Goal: Task Accomplishment & Management: Manage account settings

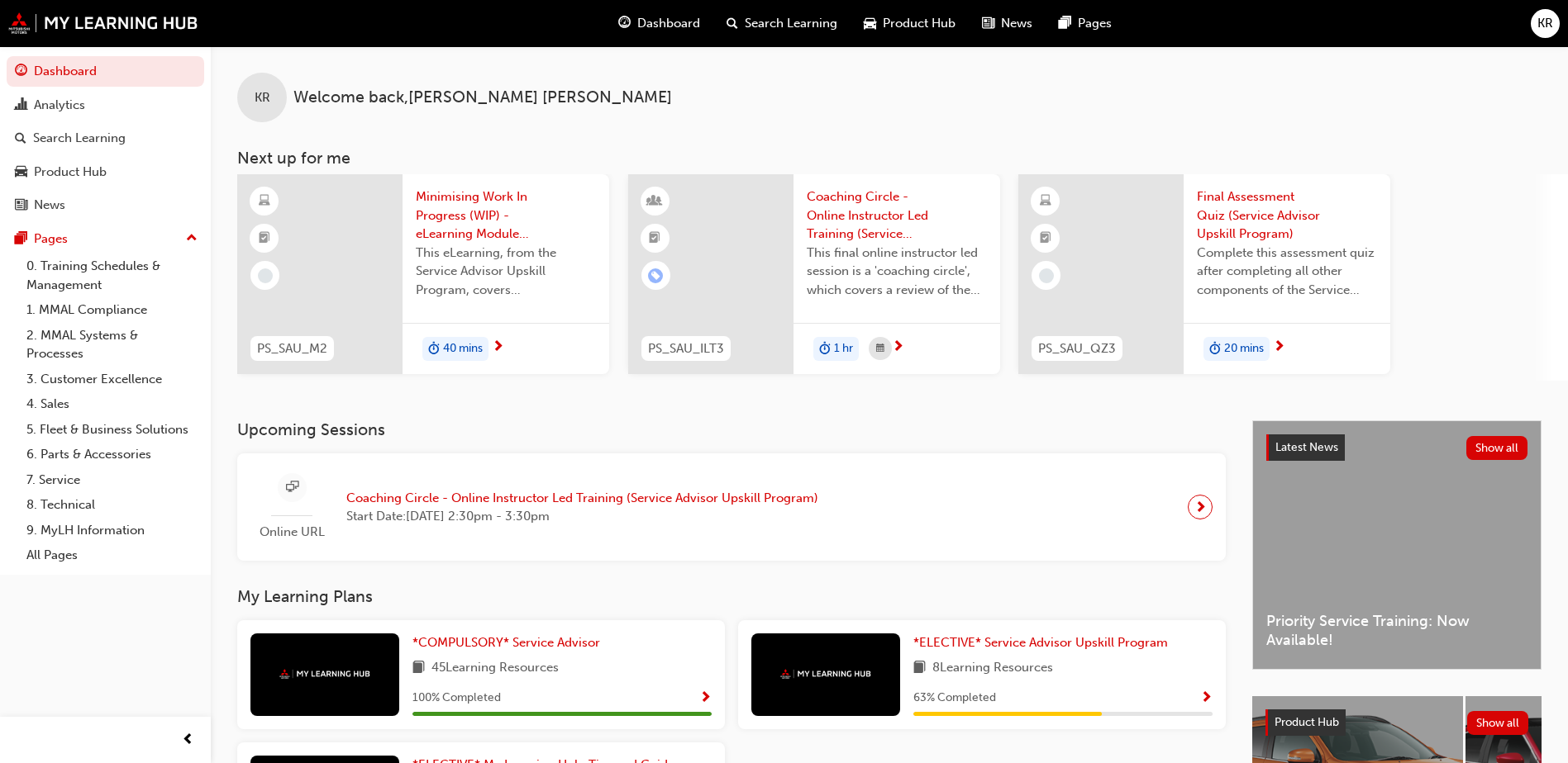
click at [1195, 500] on span "next-icon" at bounding box center [1200, 508] width 12 height 23
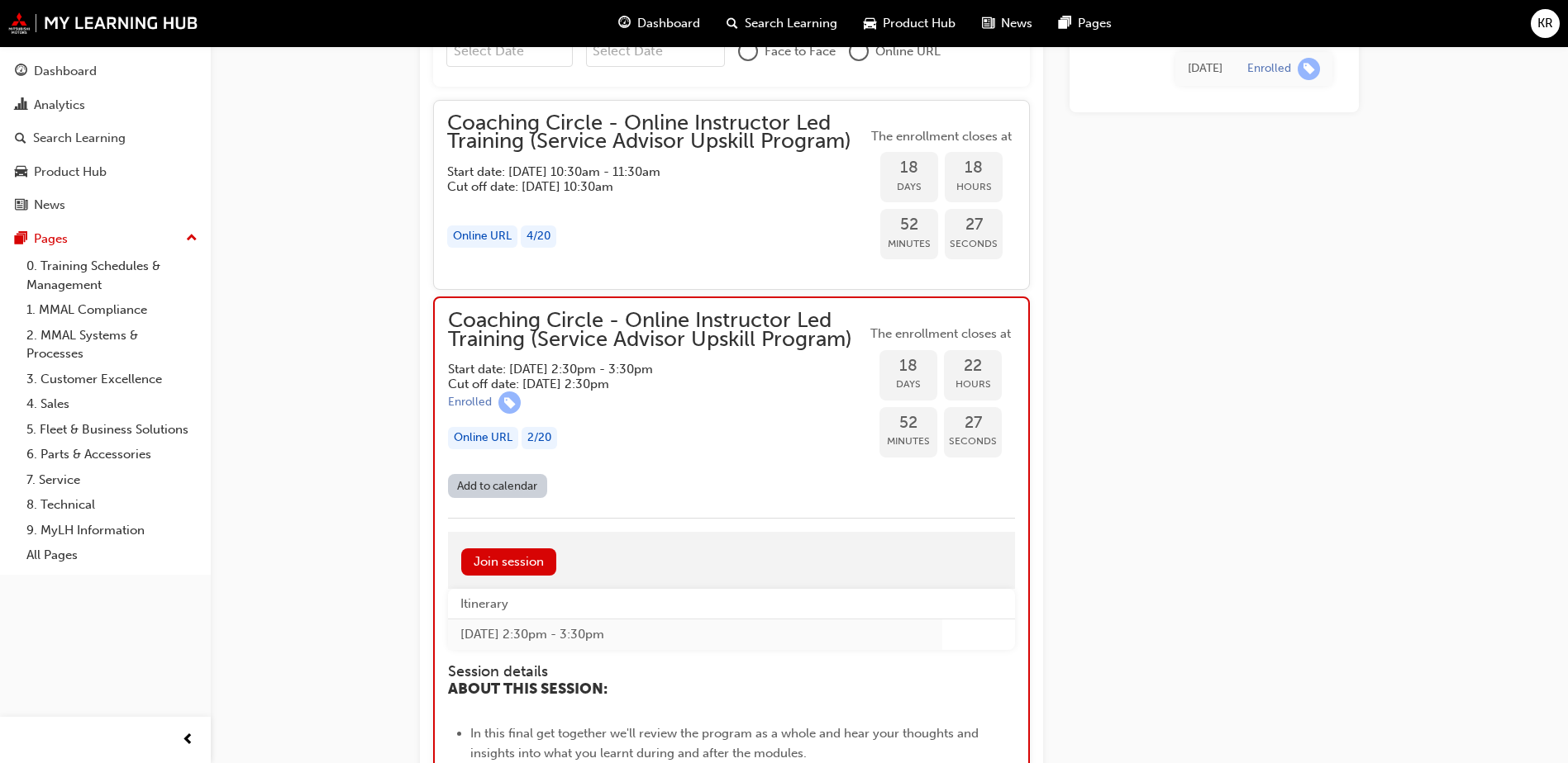
scroll to position [1342, 0]
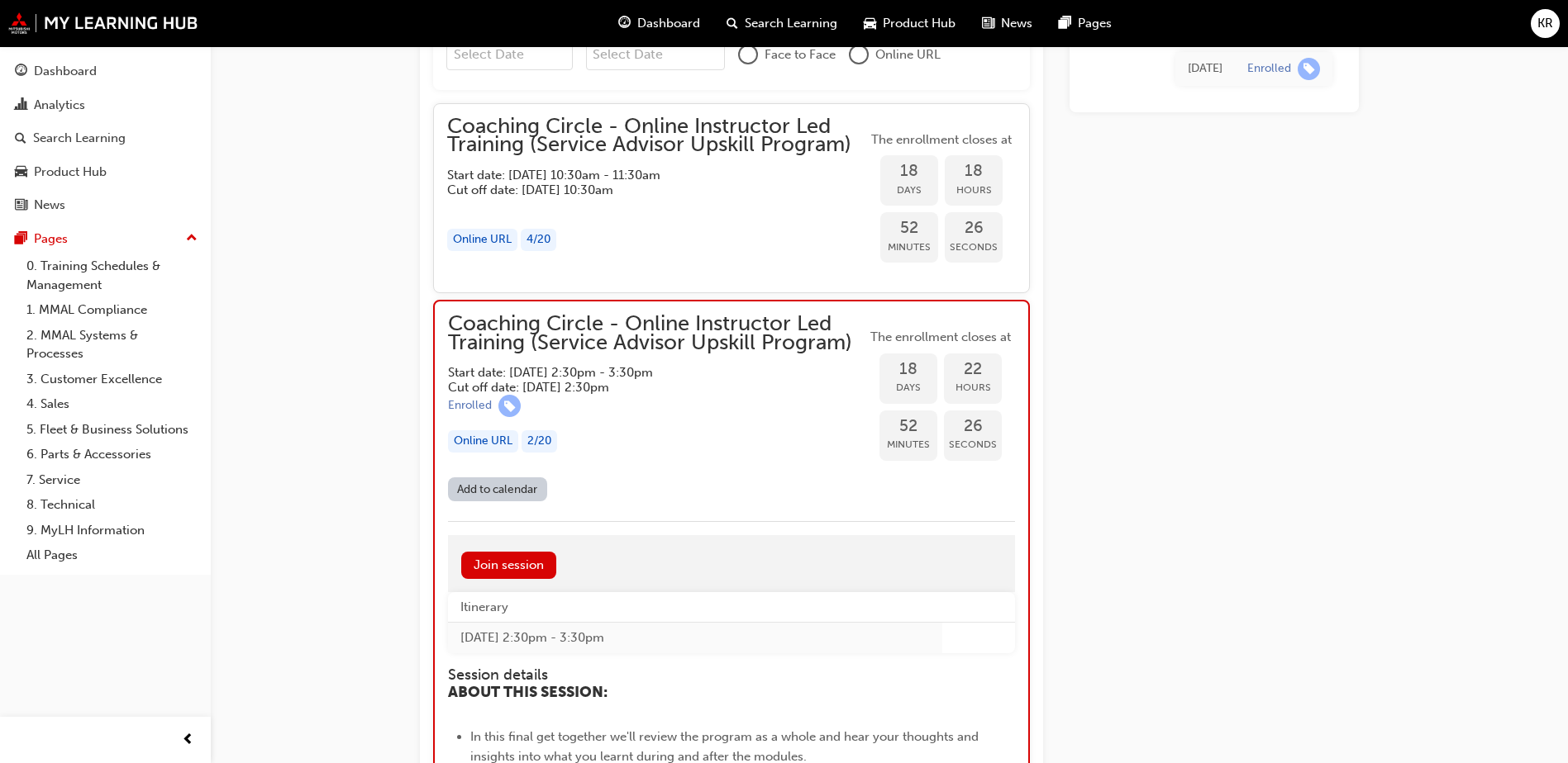
click at [496, 489] on link "Add to calendar" at bounding box center [498, 489] width 99 height 24
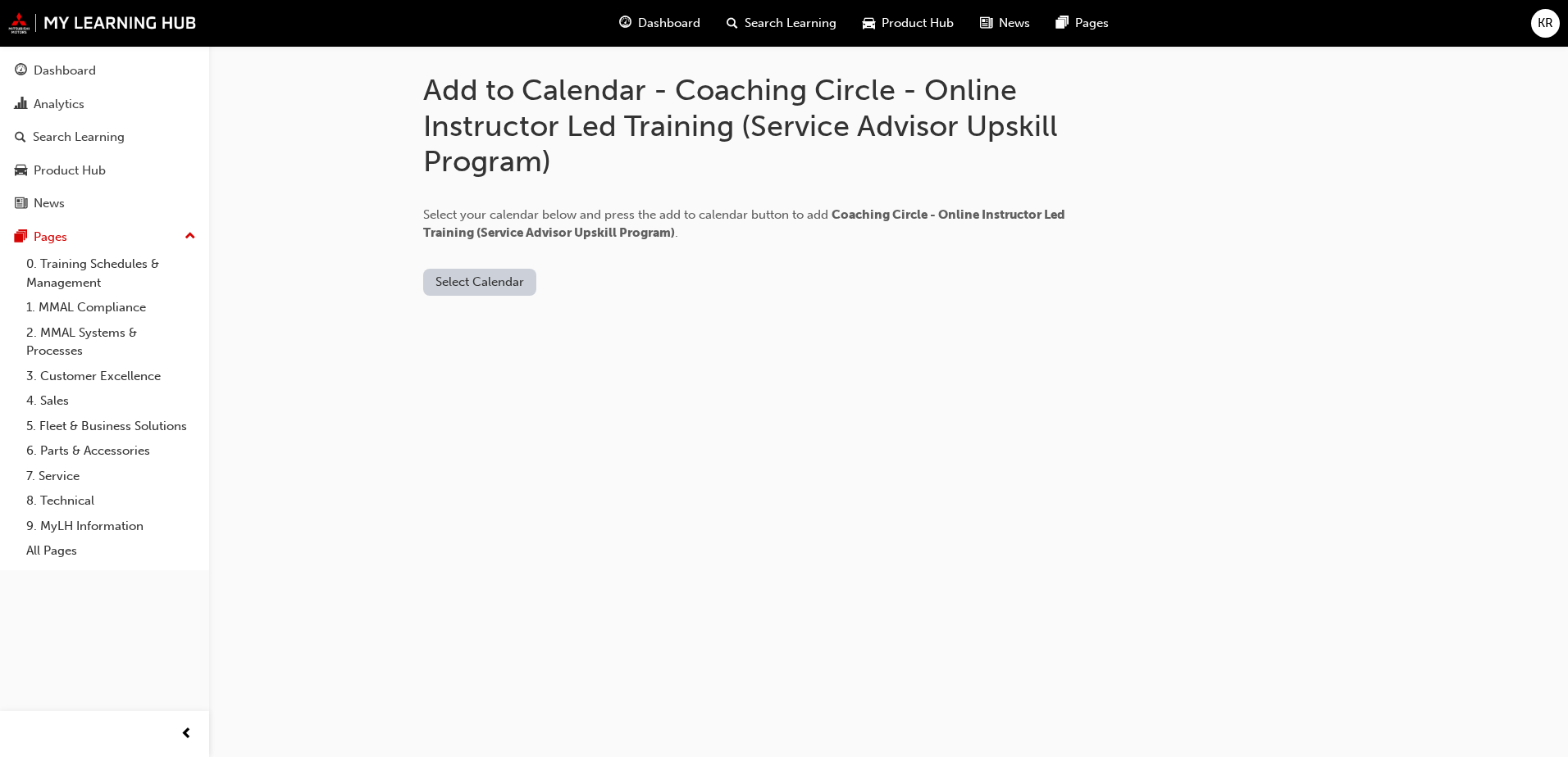
click at [488, 270] on button "Select Calendar" at bounding box center [480, 282] width 113 height 27
click at [513, 313] on div "[DOMAIN_NAME]" at bounding box center [481, 322] width 99 height 19
click at [603, 275] on button "Add to Calendar" at bounding box center [619, 282] width 117 height 27
click at [487, 285] on button "[DOMAIN_NAME]" at bounding box center [485, 282] width 124 height 27
click at [478, 351] on div "Office 365" at bounding box center [455, 353] width 59 height 19
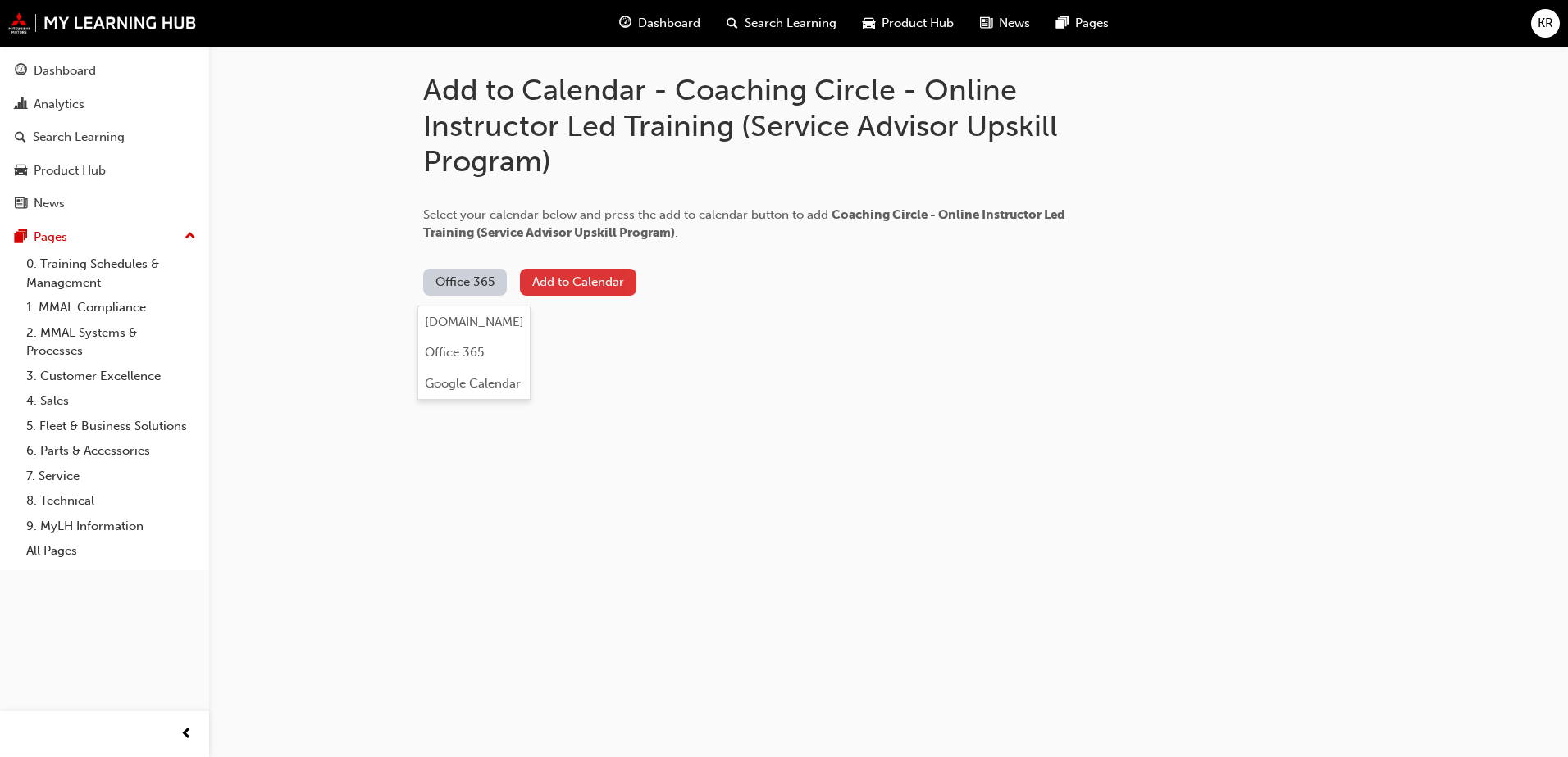
click at [604, 271] on button "Add to Calendar" at bounding box center [578, 282] width 117 height 27
click at [497, 280] on button "Office 365" at bounding box center [465, 282] width 84 height 27
click at [467, 381] on div "Google Calendar" at bounding box center [464, 384] width 96 height 19
click at [604, 275] on button "Add to Calendar" at bounding box center [615, 282] width 117 height 27
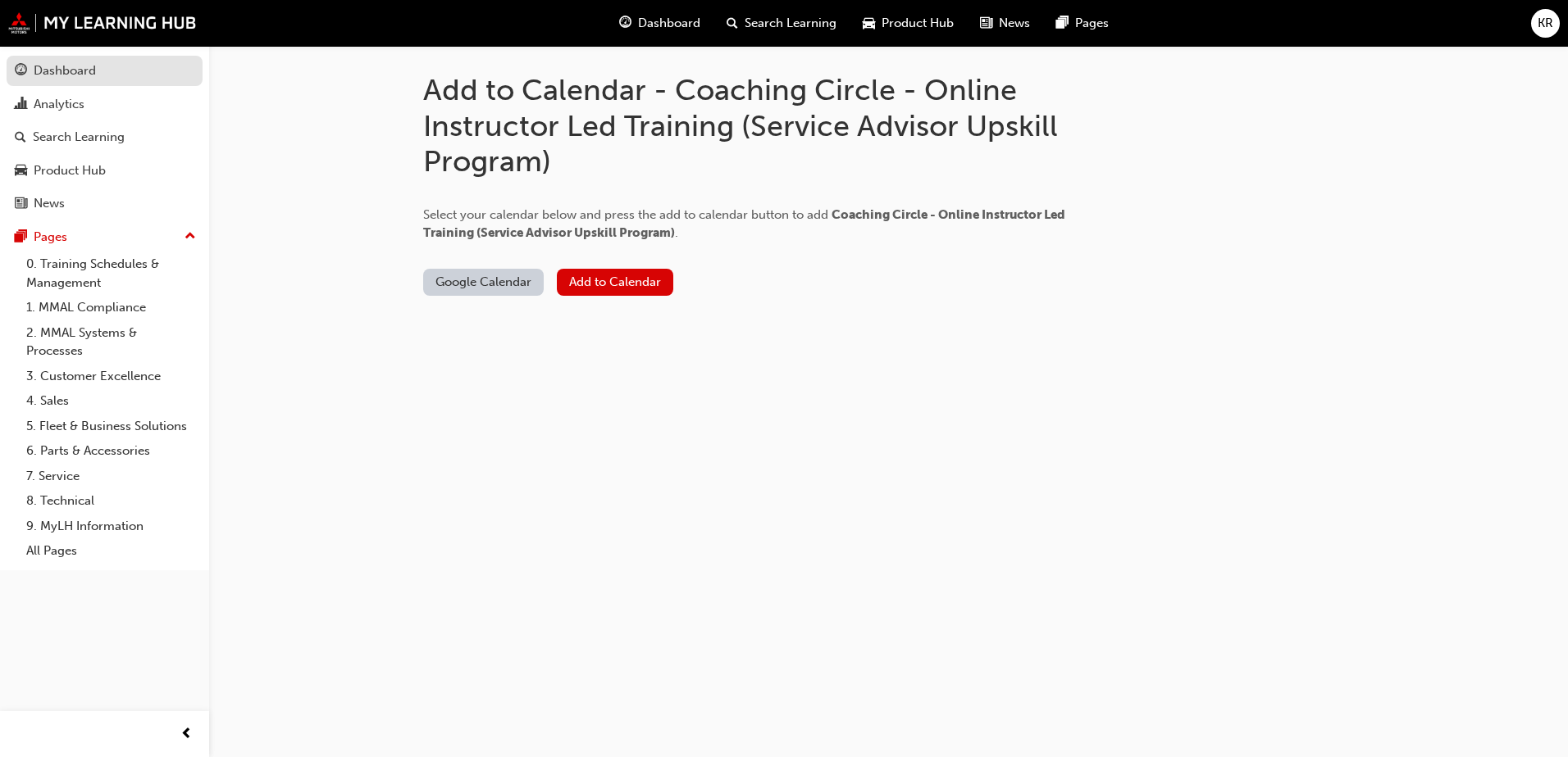
click at [75, 60] on link "Dashboard" at bounding box center [104, 71] width 196 height 30
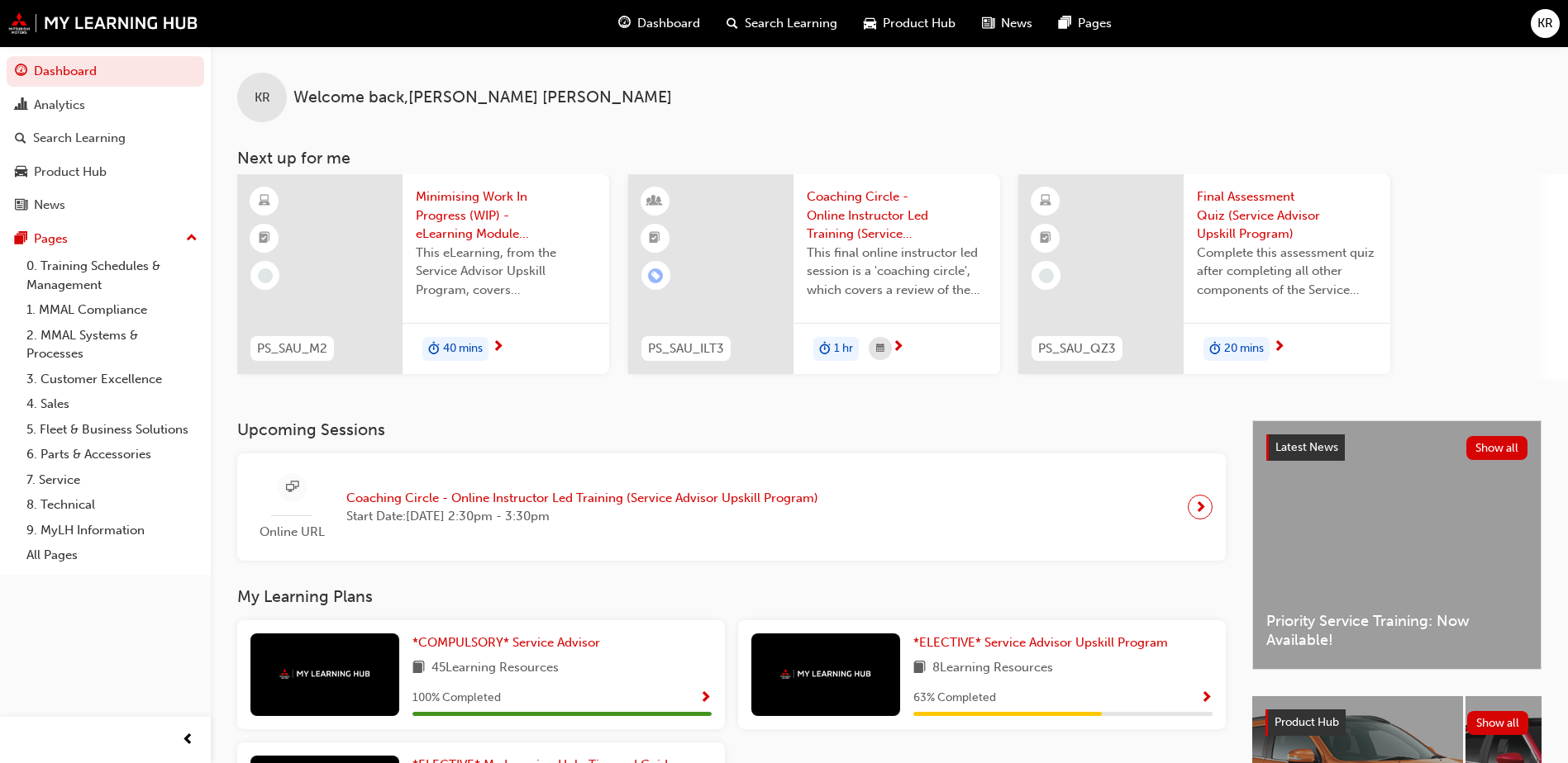
click at [7, 56] on link "Dashboard" at bounding box center [105, 71] width 198 height 31
click at [1117, 648] on span "*ELECTIVE* Service Advisor Upskill Program" at bounding box center [1040, 643] width 255 height 15
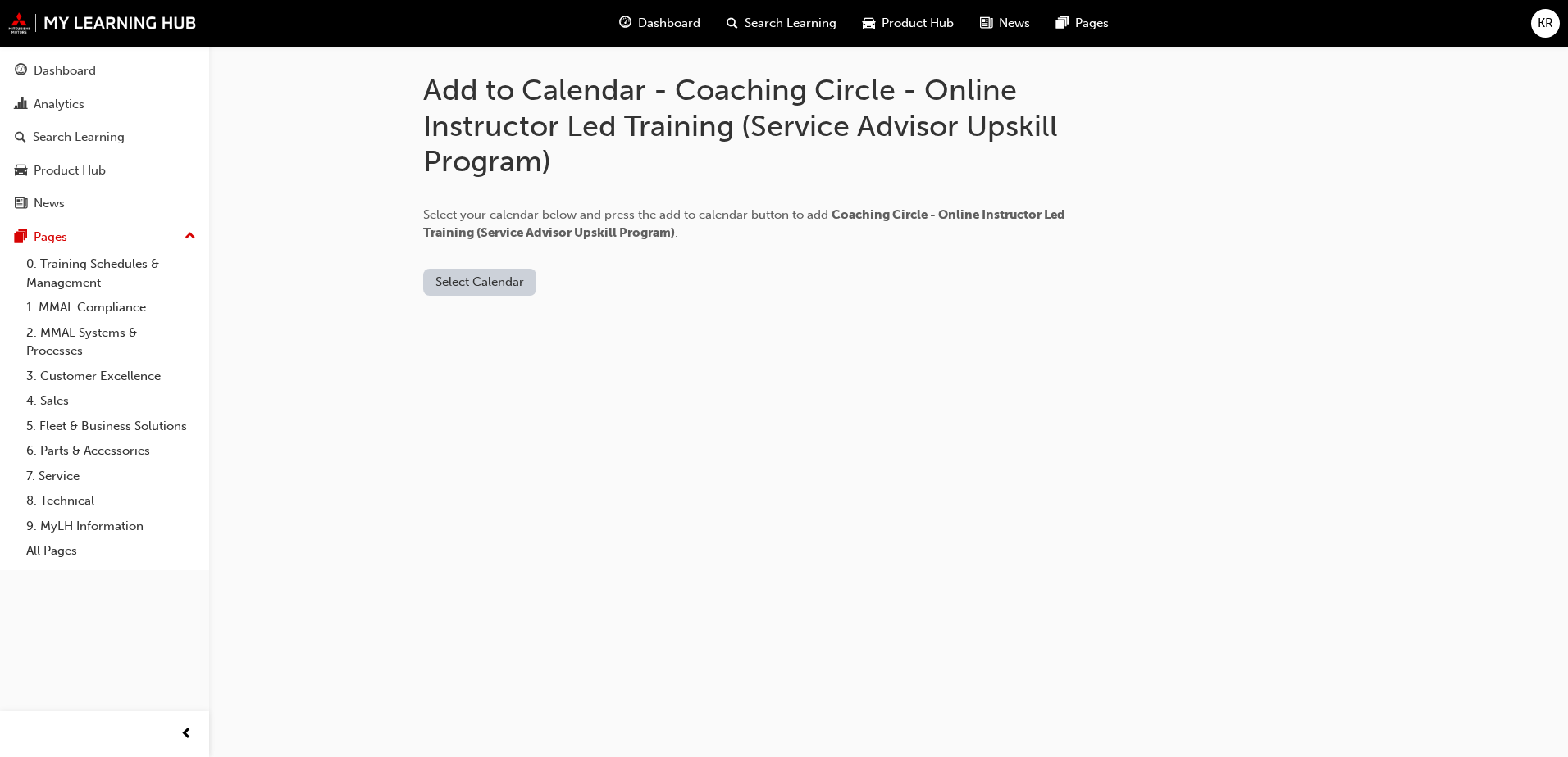
click at [484, 279] on button "Select Calendar" at bounding box center [480, 282] width 113 height 27
click at [479, 322] on div "[DOMAIN_NAME]" at bounding box center [481, 322] width 99 height 19
click at [595, 278] on button "Add to Calendar" at bounding box center [619, 282] width 117 height 27
click at [82, 73] on div "Dashboard" at bounding box center [65, 71] width 62 height 19
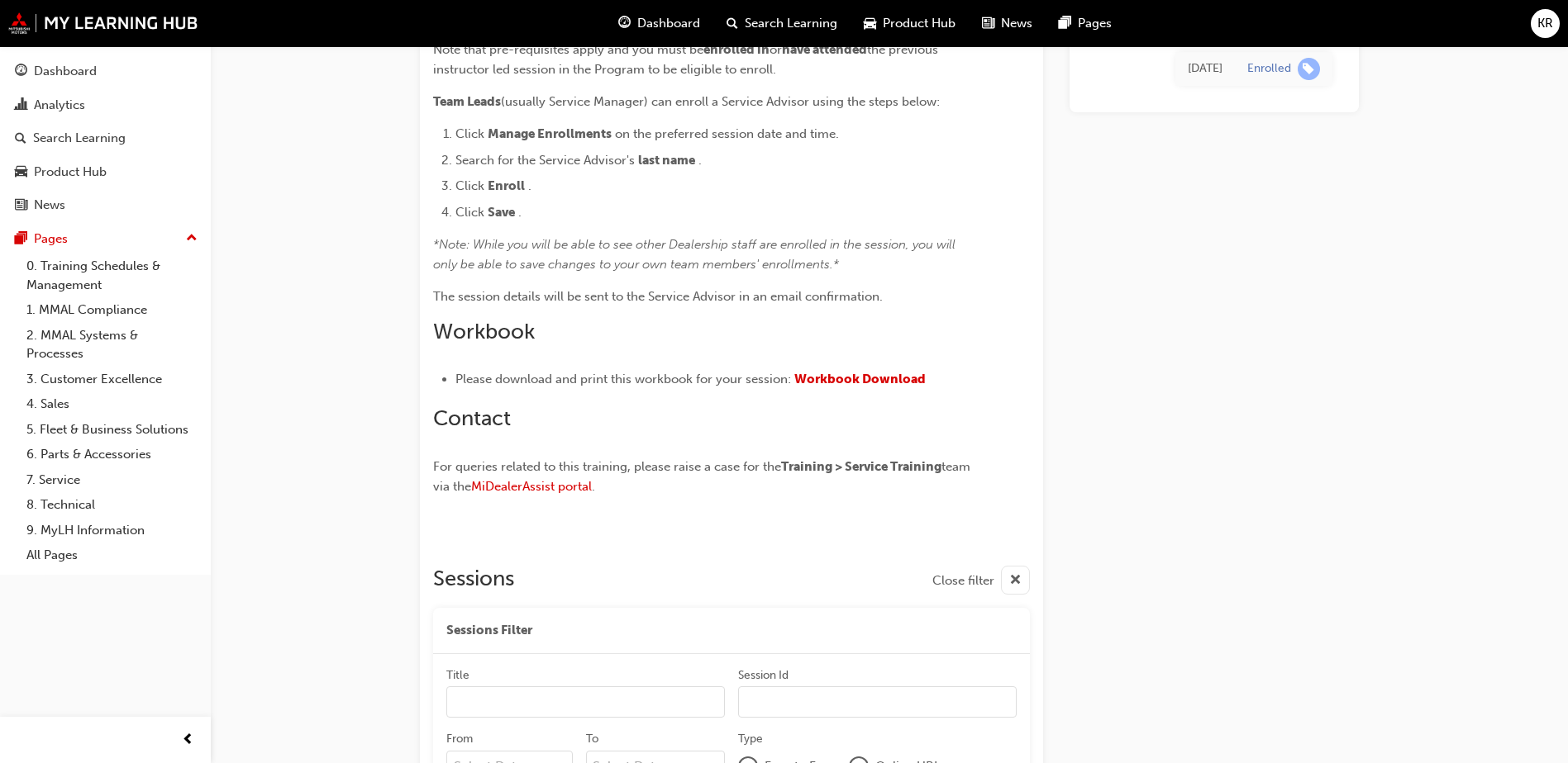
scroll to position [588, 0]
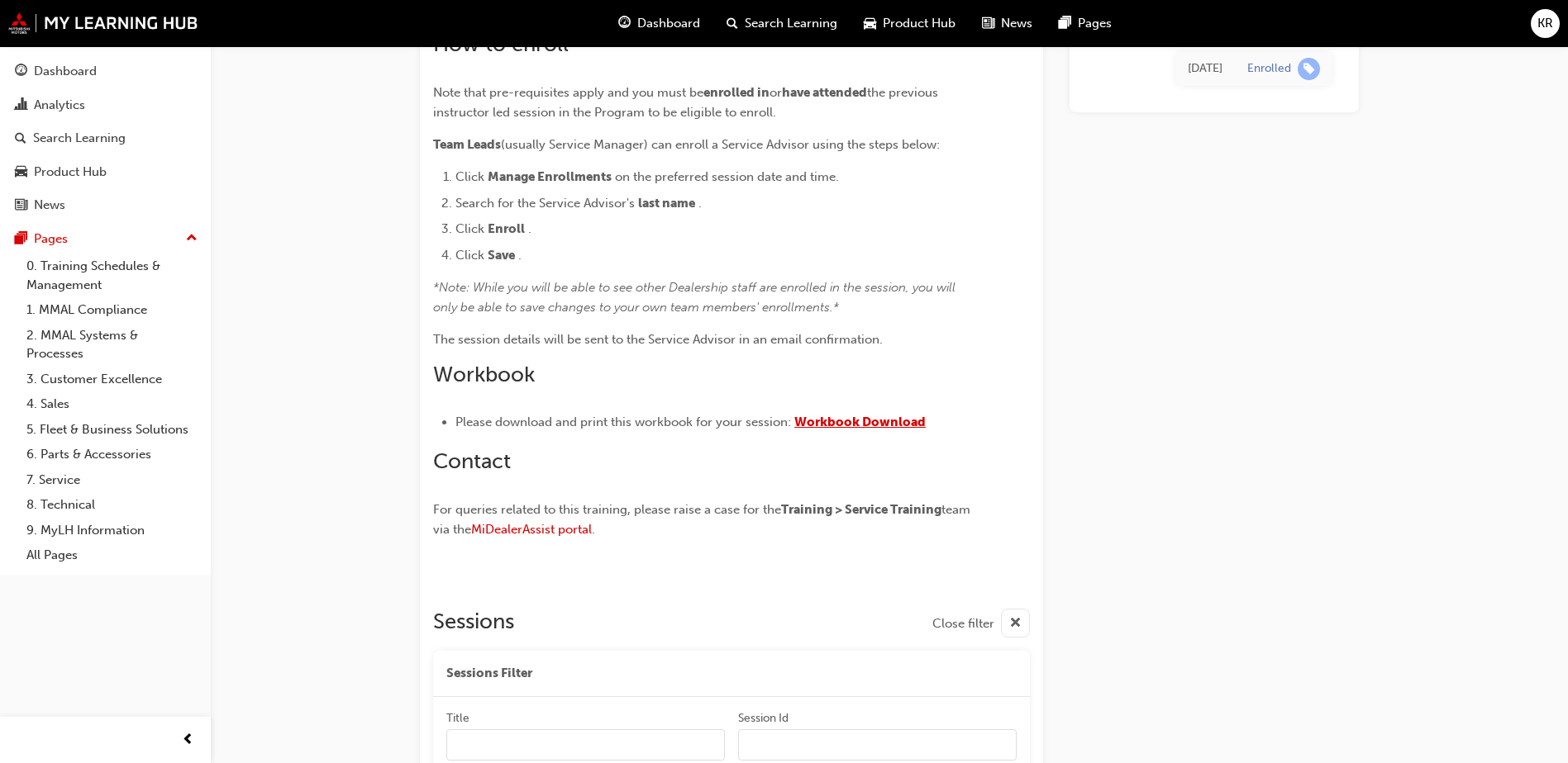
click at [897, 422] on span "Workbook Download" at bounding box center [859, 422] width 131 height 15
